Goal: Transaction & Acquisition: Purchase product/service

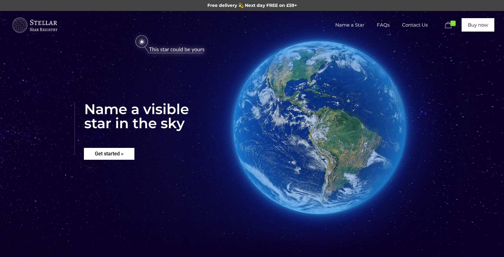
click at [112, 154] on rs-layer "Get started »" at bounding box center [109, 154] width 51 height 12
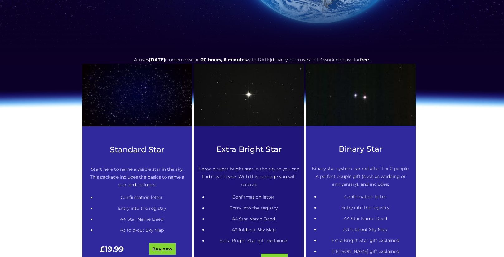
scroll to position [254, 0]
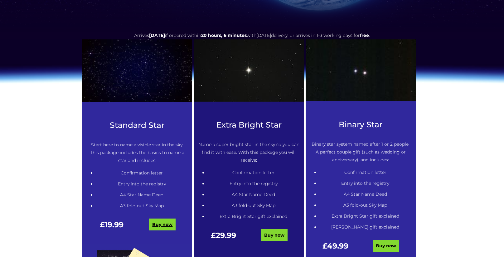
click at [162, 225] on link "Buy now" at bounding box center [162, 224] width 27 height 12
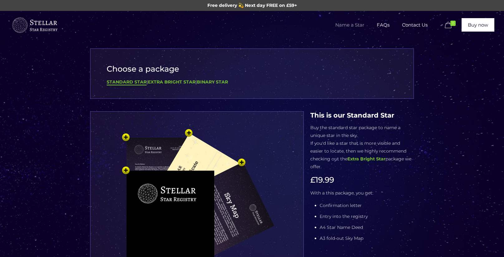
click at [282, 184] on img at bounding box center [196, 230] width 187 height 206
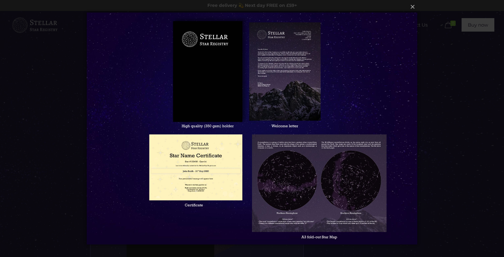
click at [457, 150] on div "× Loading..." at bounding box center [252, 128] width 504 height 257
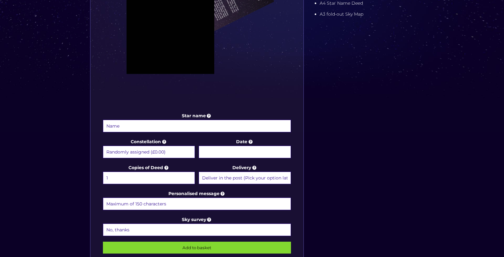
scroll to position [234, 0]
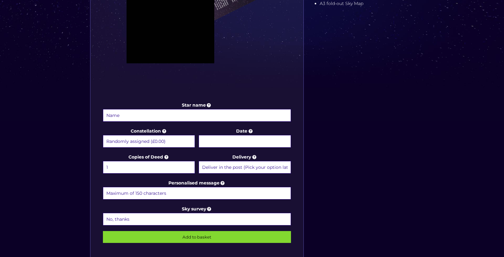
click at [127, 116] on input "Star name" at bounding box center [197, 115] width 188 height 12
type input "Peter McNally"
click at [155, 190] on input "Personalised message" at bounding box center [197, 193] width 188 height 12
type input "Forever in our hearts x"
click at [103, 231] on input "Add to basket" at bounding box center [197, 237] width 188 height 12
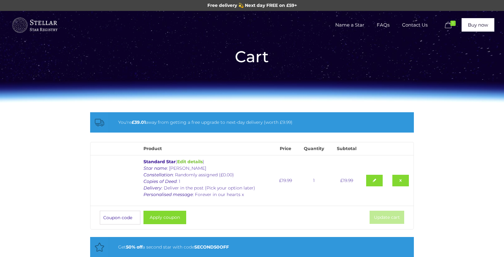
scroll to position [224, 0]
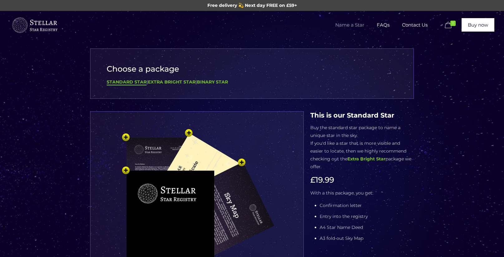
scroll to position [234, 0]
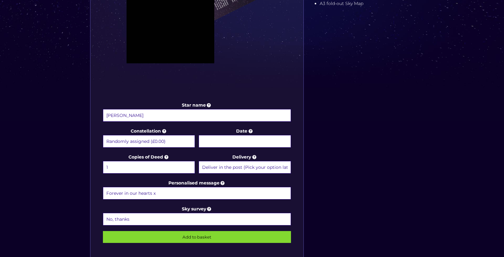
click at [204, 235] on input "Add to basket" at bounding box center [197, 237] width 188 height 12
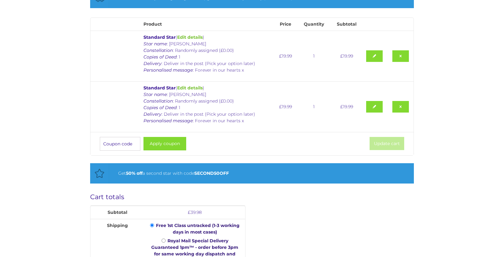
scroll to position [123, 0]
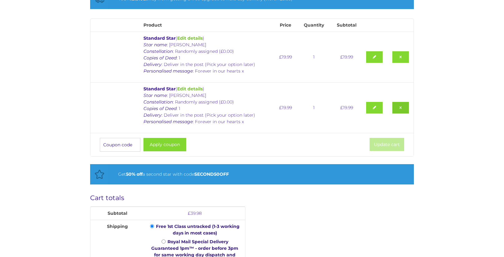
click at [401, 107] on link "Remove this item" at bounding box center [401, 108] width 17 height 12
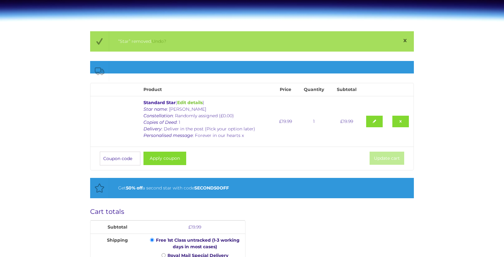
scroll to position [81, 0]
click at [471, 166] on div "“Star” removed. Undo? Product Price Quantity Subtotal Standard Star ( Edit deta…" at bounding box center [252, 230] width 504 height 397
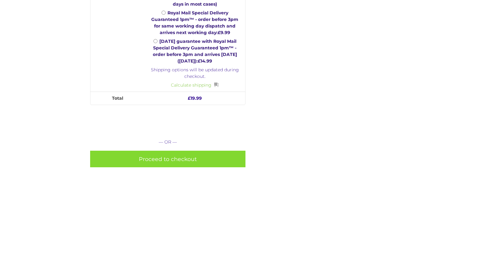
scroll to position [327, 0]
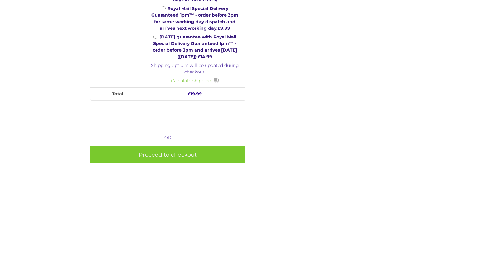
click at [170, 153] on link "Proceed to checkout" at bounding box center [168, 154] width 156 height 17
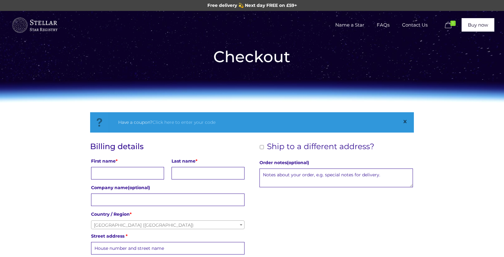
click at [138, 171] on input "First name *" at bounding box center [127, 173] width 73 height 12
type input "[PERSON_NAME]"
type input "Smugglers Gift Shop"
type input "Golwg Y Frenni"
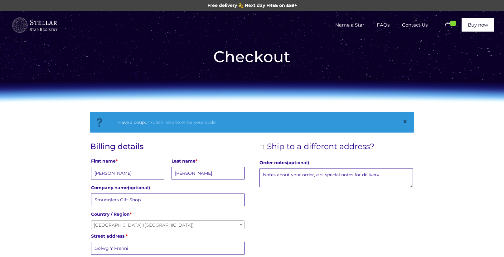
type input "Tanygroes"
type input "Ceridigion"
type input "County (optional)"
type input "SA43 2HZ"
type input "01239571143"
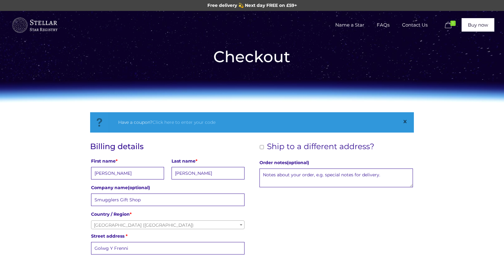
type input "smugglersgiftshop@icloud.com"
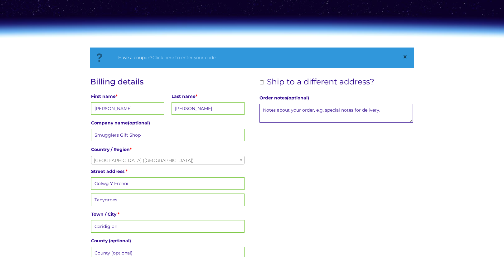
scroll to position [61, 0]
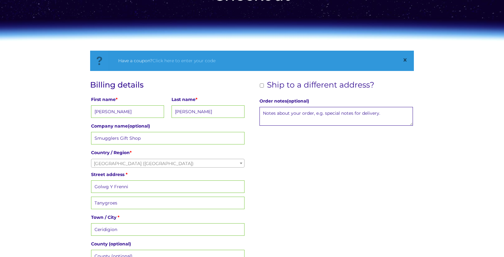
click at [261, 85] on input "Ship to a different address?" at bounding box center [262, 85] width 4 height 4
checkbox input "true"
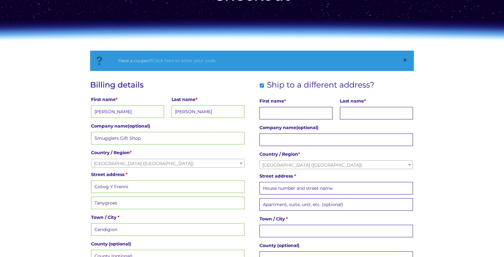
click at [310, 113] on input "First name *" at bounding box center [296, 113] width 73 height 12
type input "Jacqui"
type input "McNally"
type input "3 Dol-y-Paun"
type input "Glenfields"
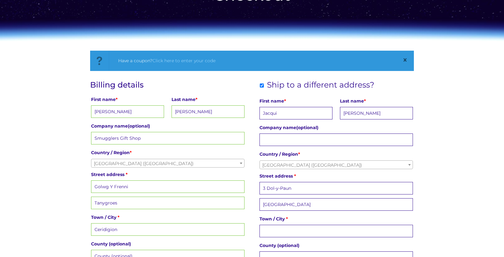
type input "Caerphilly"
type input "CF832QJ"
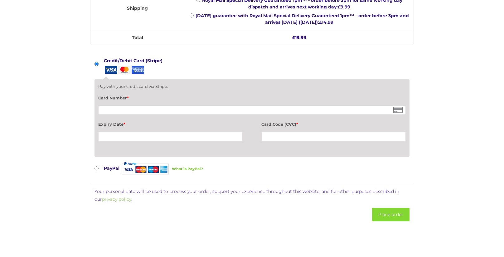
scroll to position [568, 0]
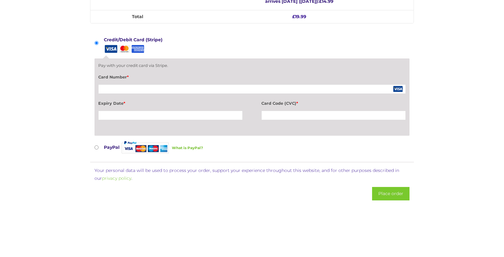
click at [394, 187] on button "Place order" at bounding box center [390, 193] width 37 height 13
